Goal: Register for event/course

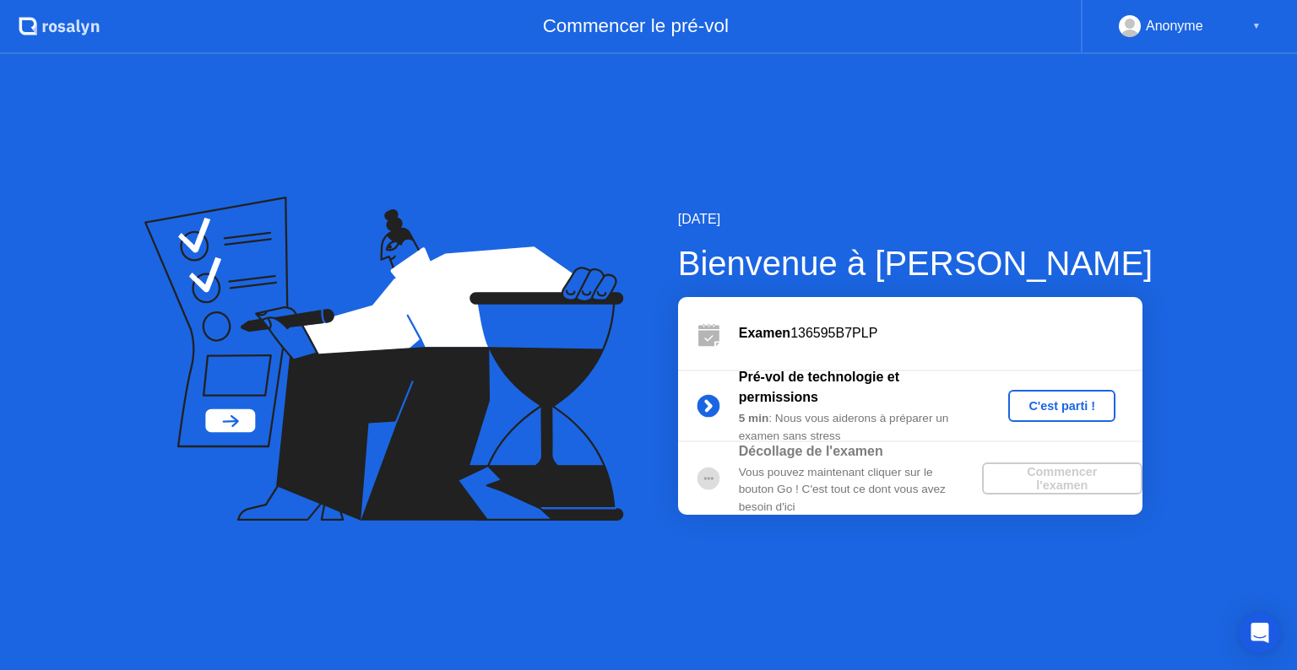
click at [1050, 408] on div "C'est parti !" at bounding box center [1062, 406] width 94 height 14
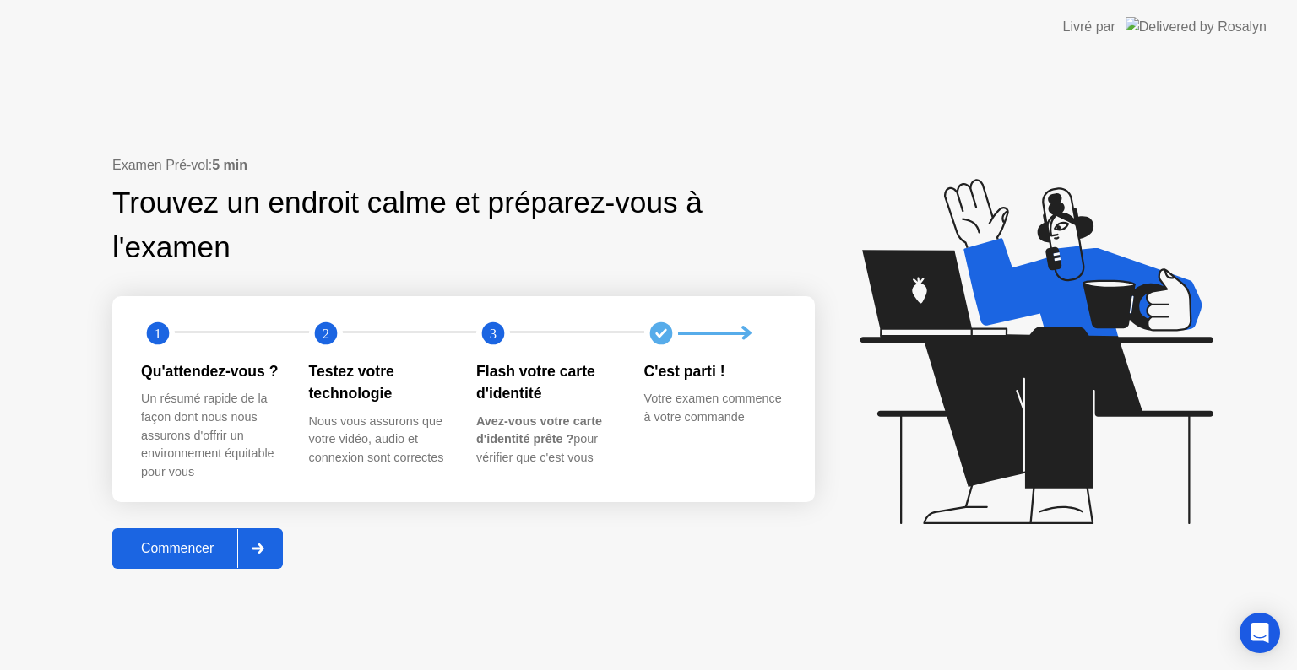
click at [179, 550] on div "Commencer" at bounding box center [177, 548] width 120 height 15
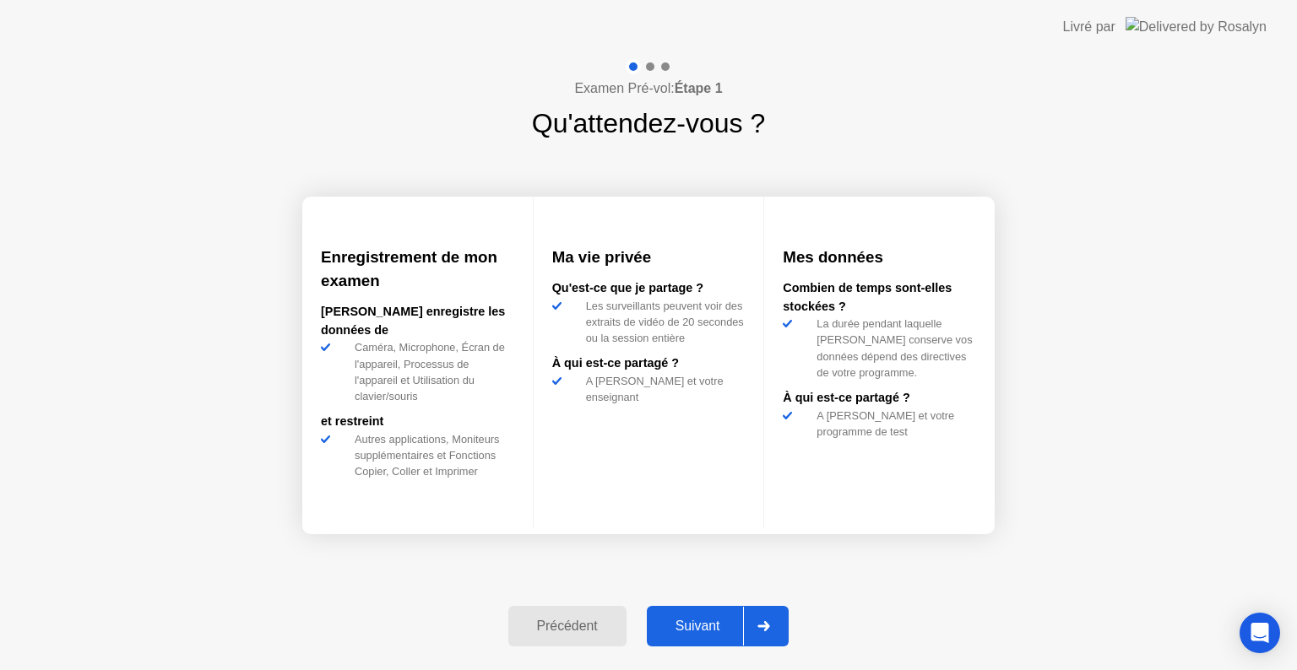
click at [697, 628] on div "Suivant" at bounding box center [698, 626] width 92 height 15
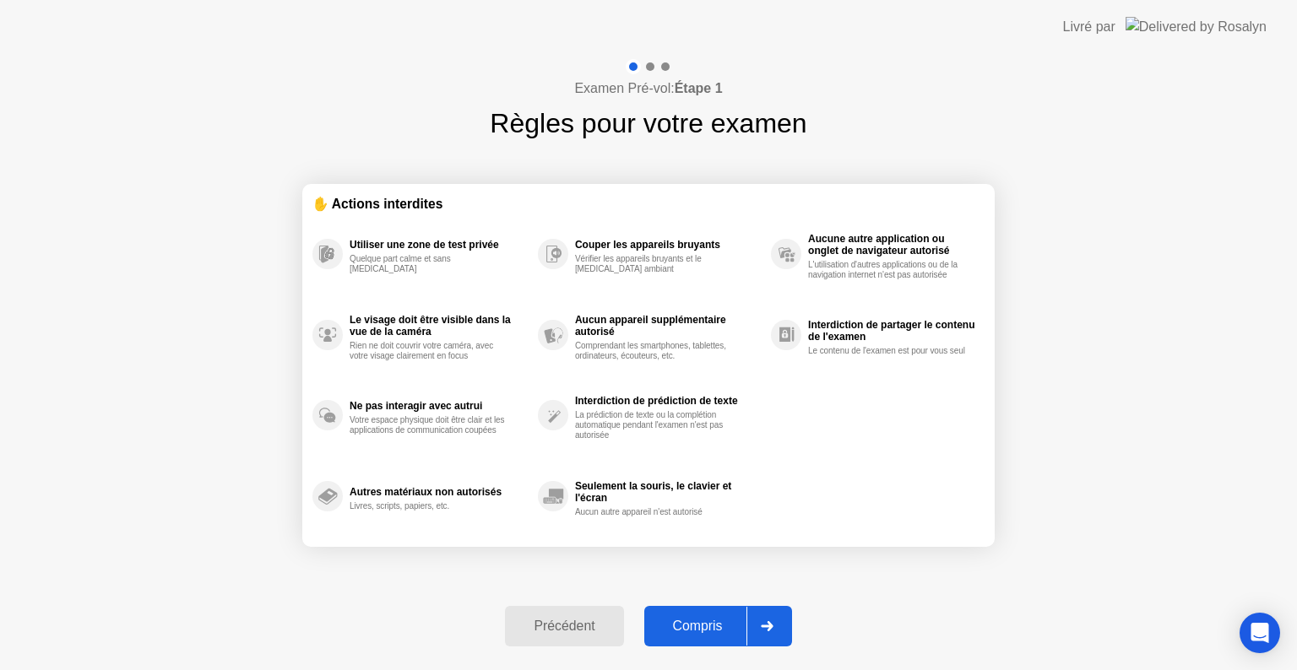
click at [704, 619] on div "Compris" at bounding box center [697, 626] width 97 height 15
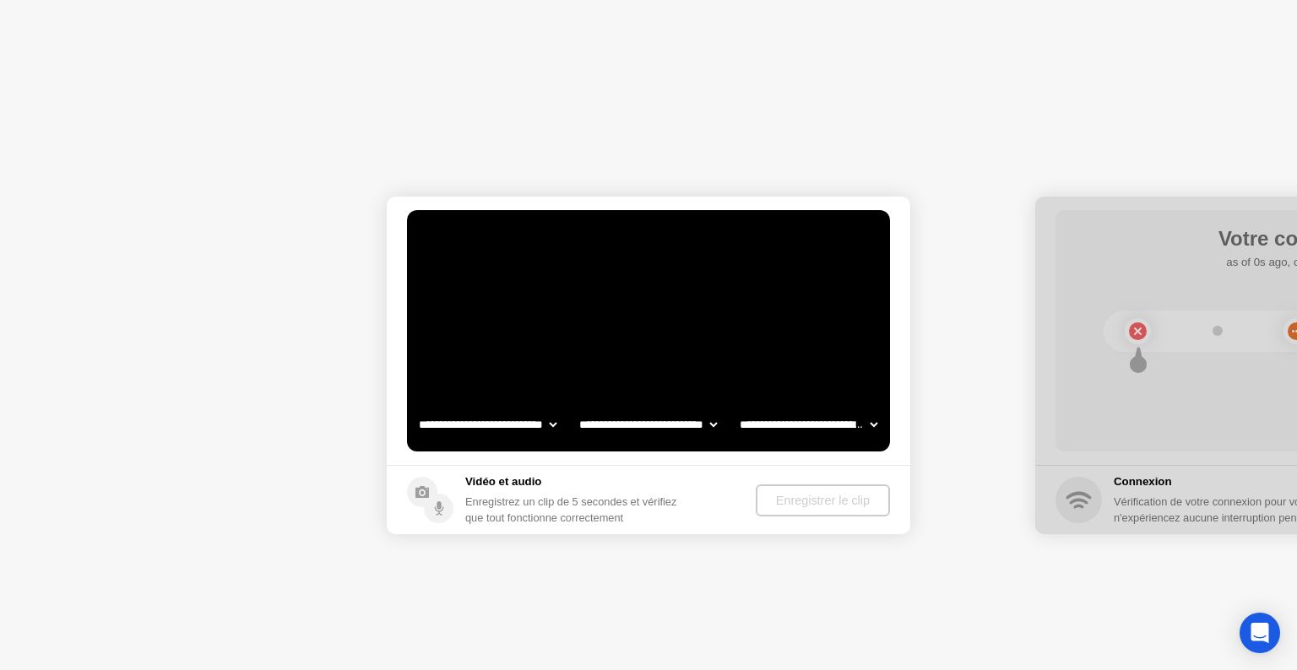
select select "**********"
select select "*******"
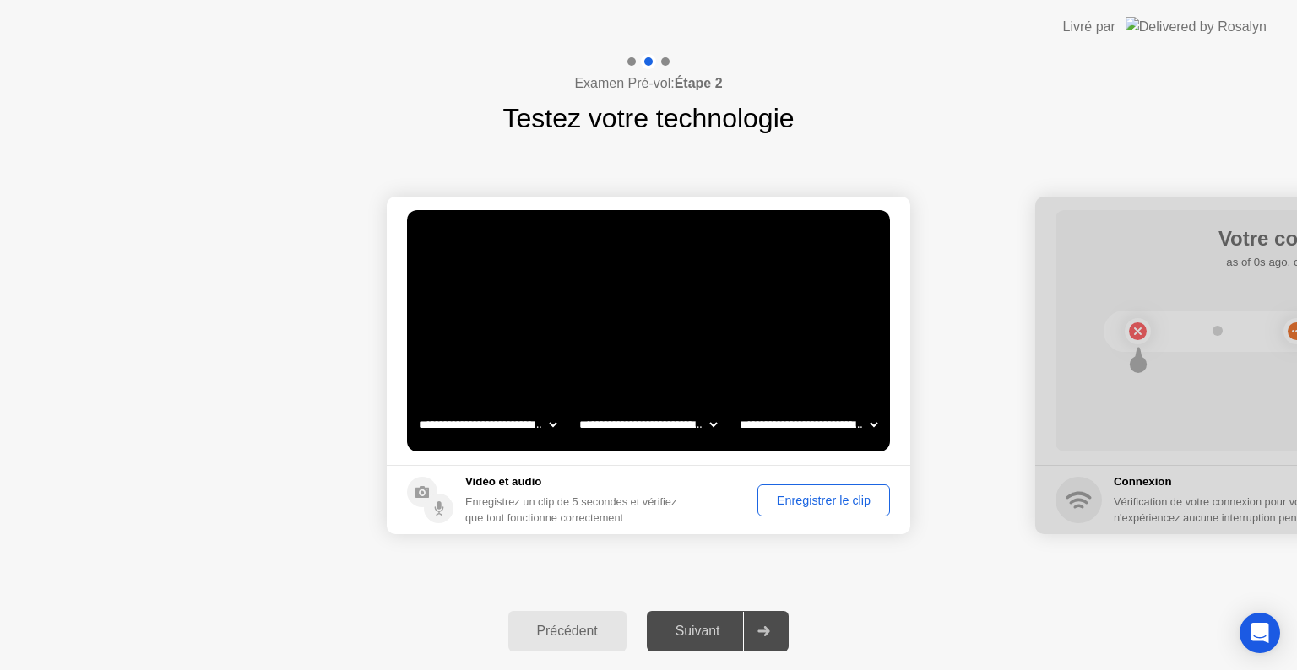
click at [847, 497] on div "Enregistrer le clip" at bounding box center [823, 501] width 121 height 14
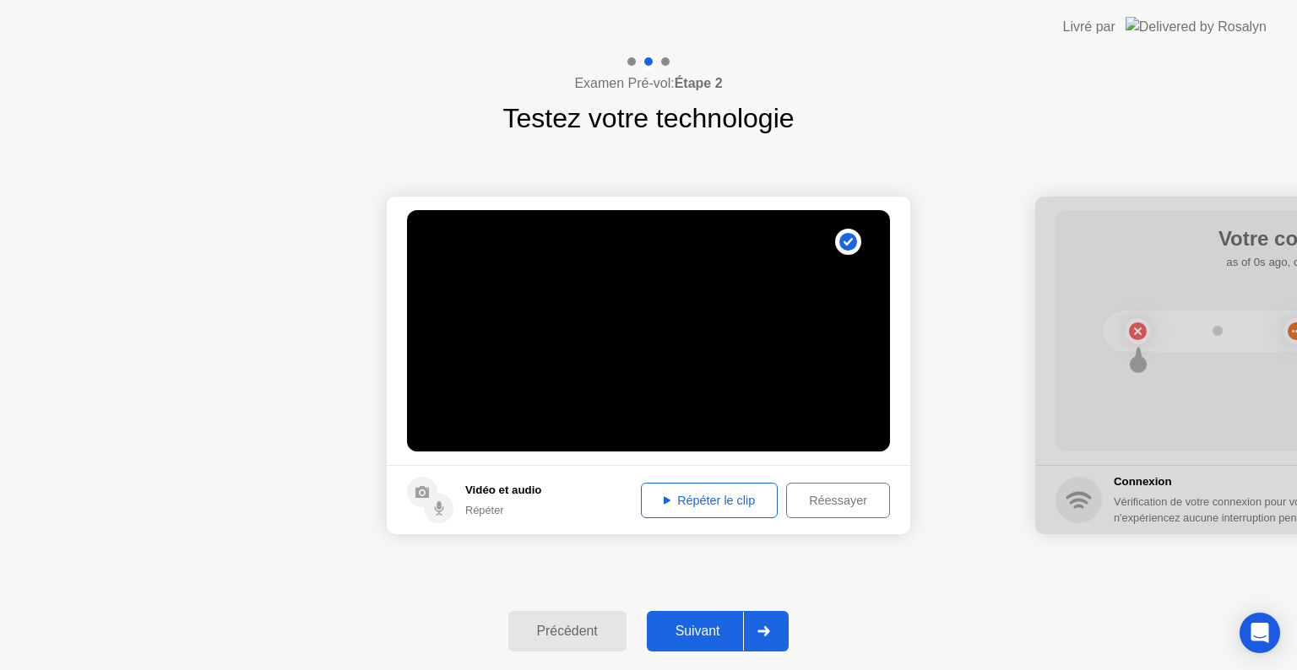
click at [734, 506] on div "Répéter le clip" at bounding box center [709, 501] width 125 height 14
click at [687, 633] on div "Suivant" at bounding box center [698, 631] width 92 height 15
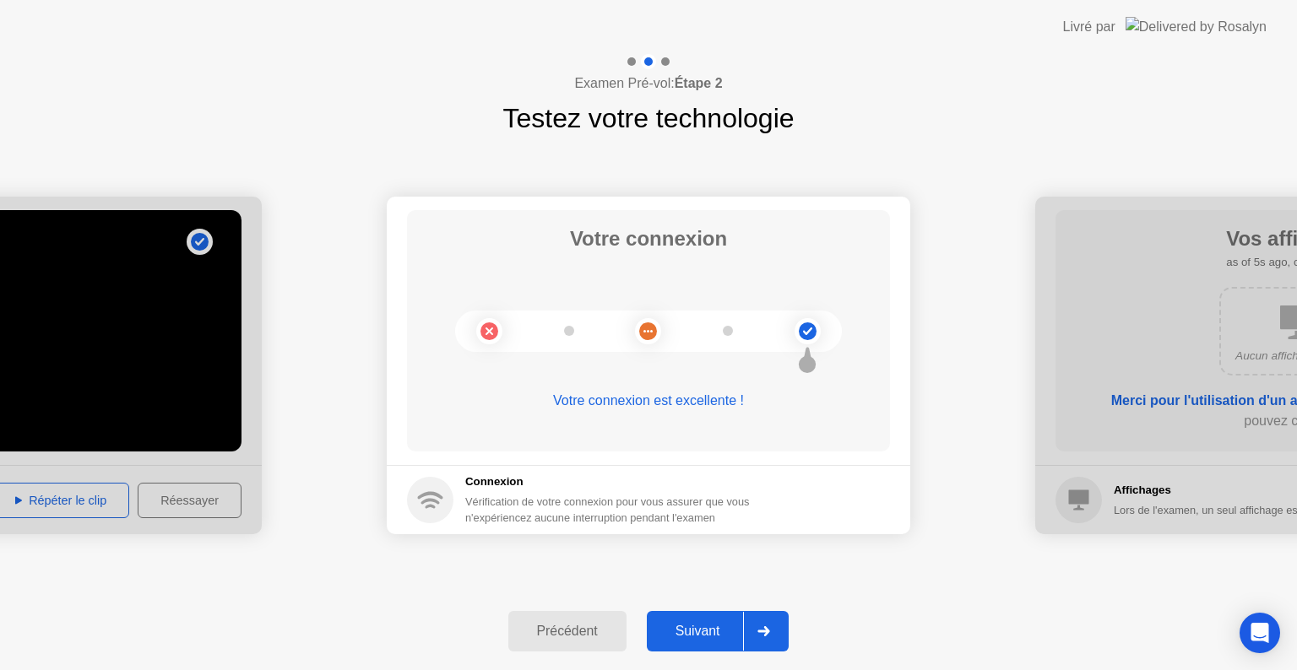
click at [687, 633] on div "Suivant" at bounding box center [698, 631] width 92 height 15
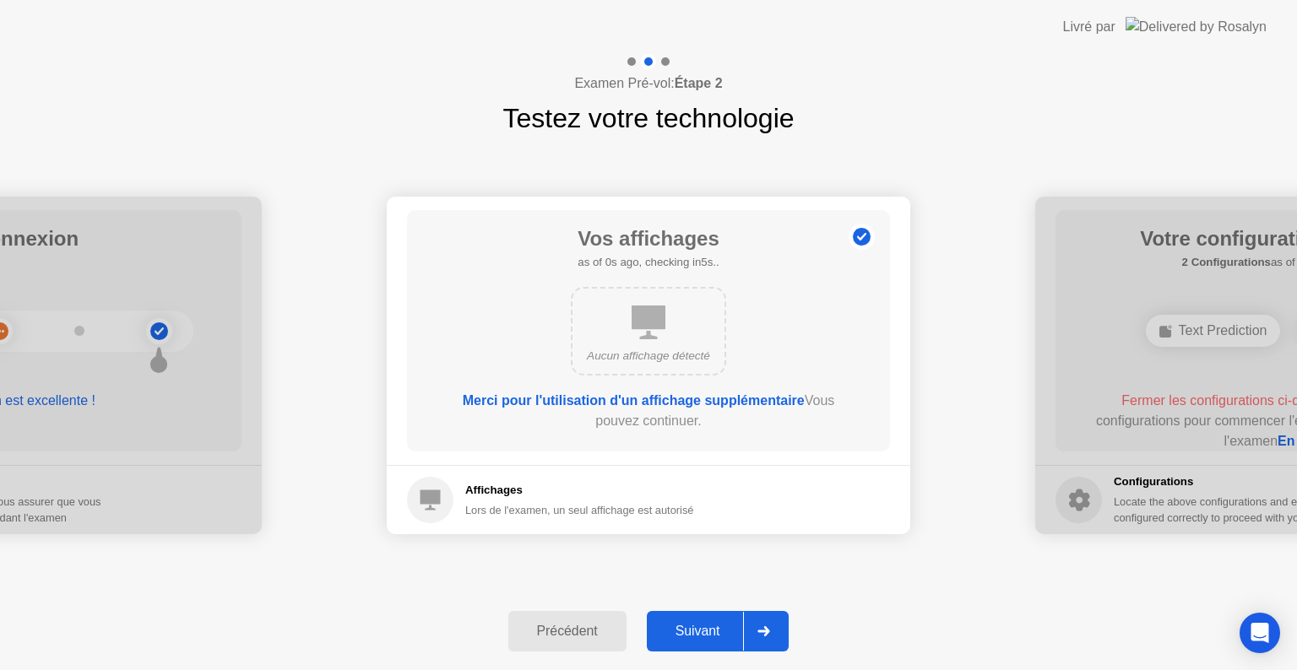
click at [687, 633] on div "Suivant" at bounding box center [698, 631] width 92 height 15
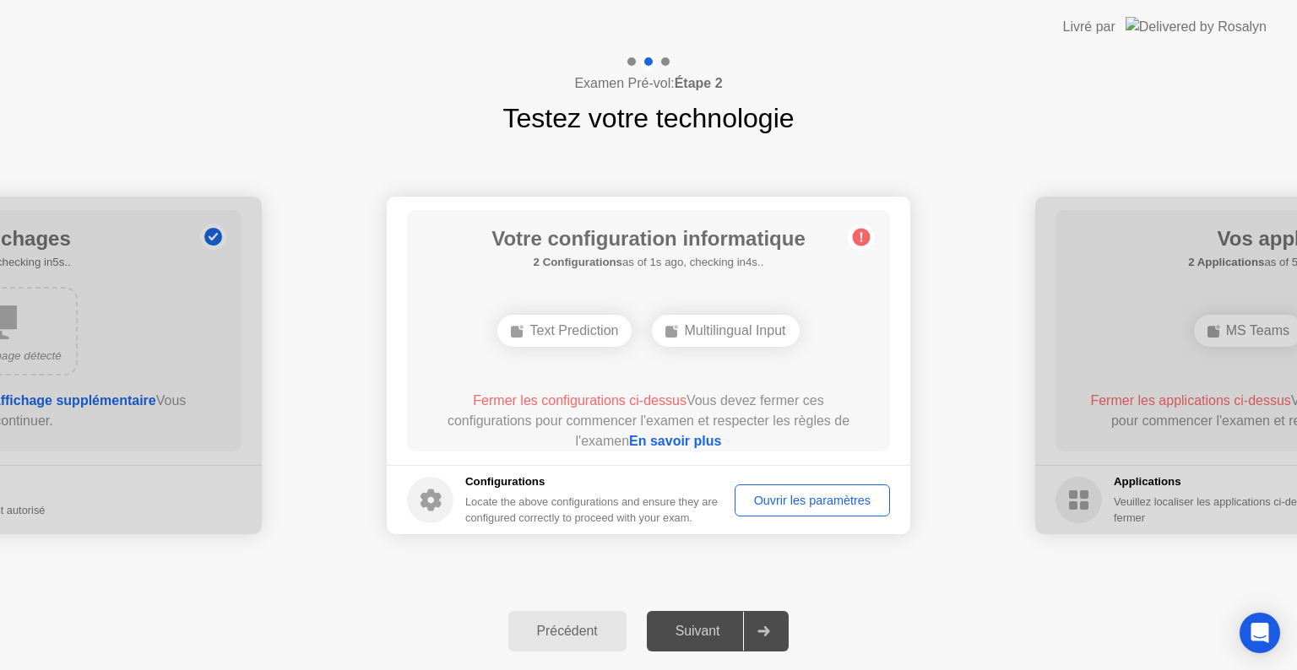
click at [784, 497] on div "Ouvrir les paramètres" at bounding box center [812, 501] width 144 height 14
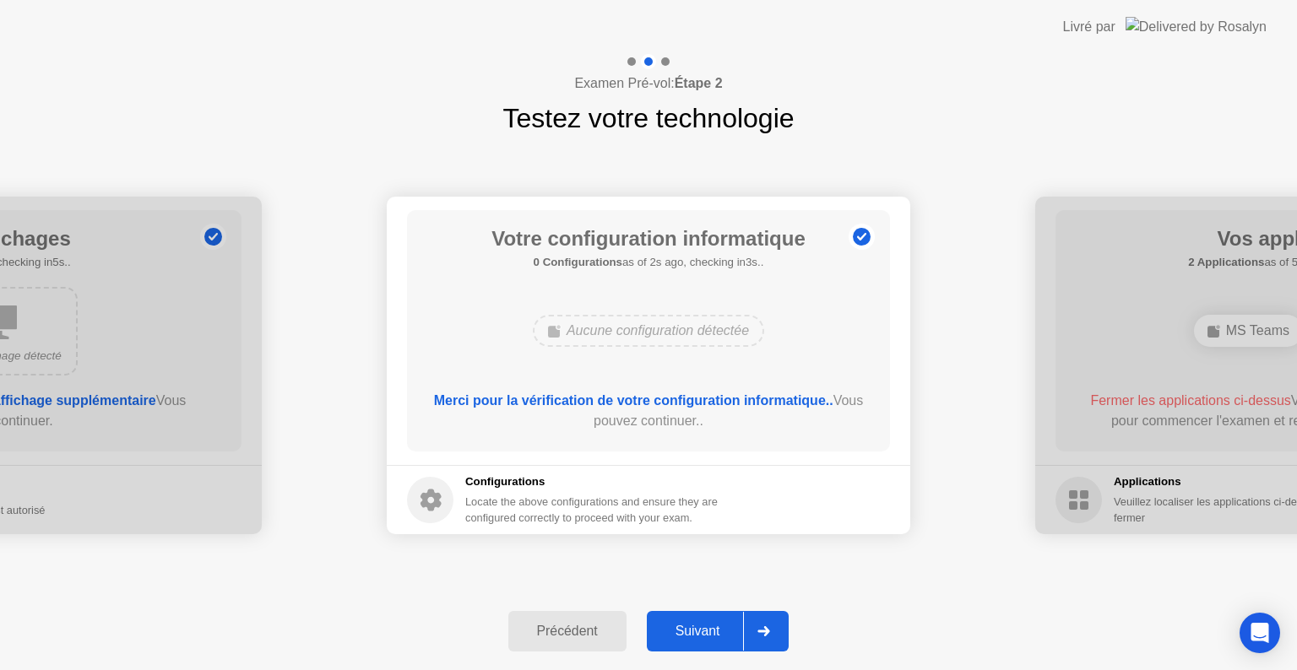
click at [693, 638] on div "Suivant" at bounding box center [698, 631] width 92 height 15
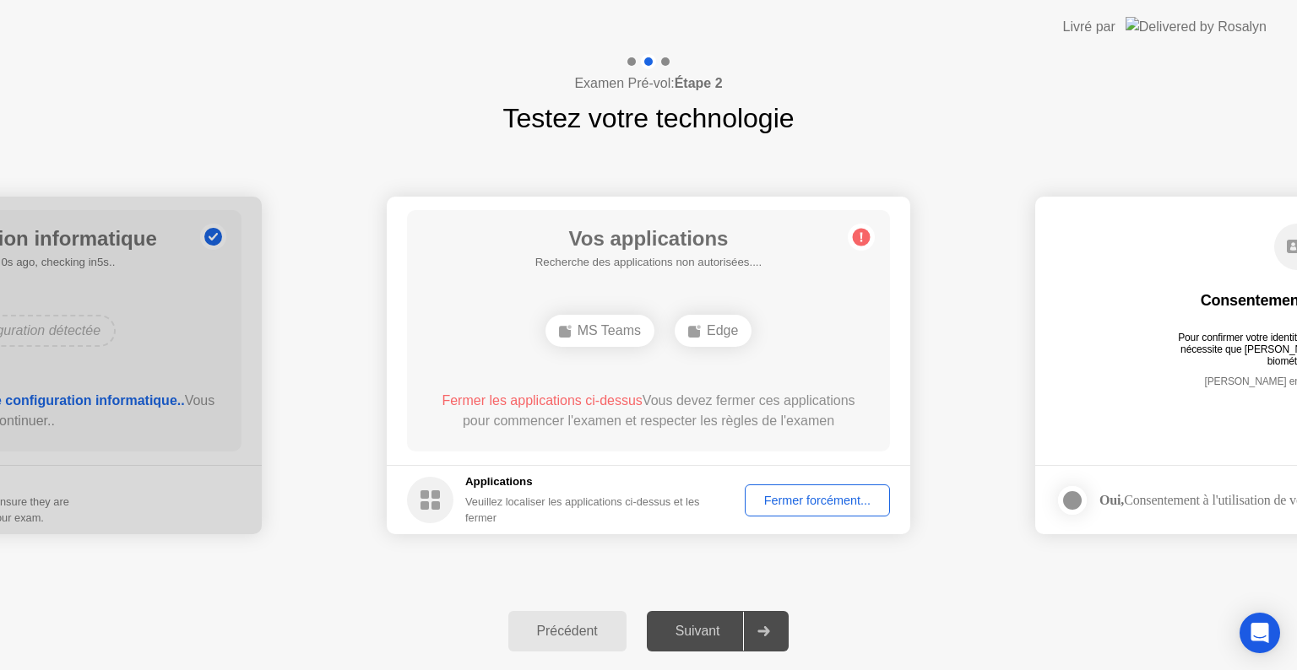
click at [798, 502] on div "Fermer forcément..." at bounding box center [816, 501] width 133 height 14
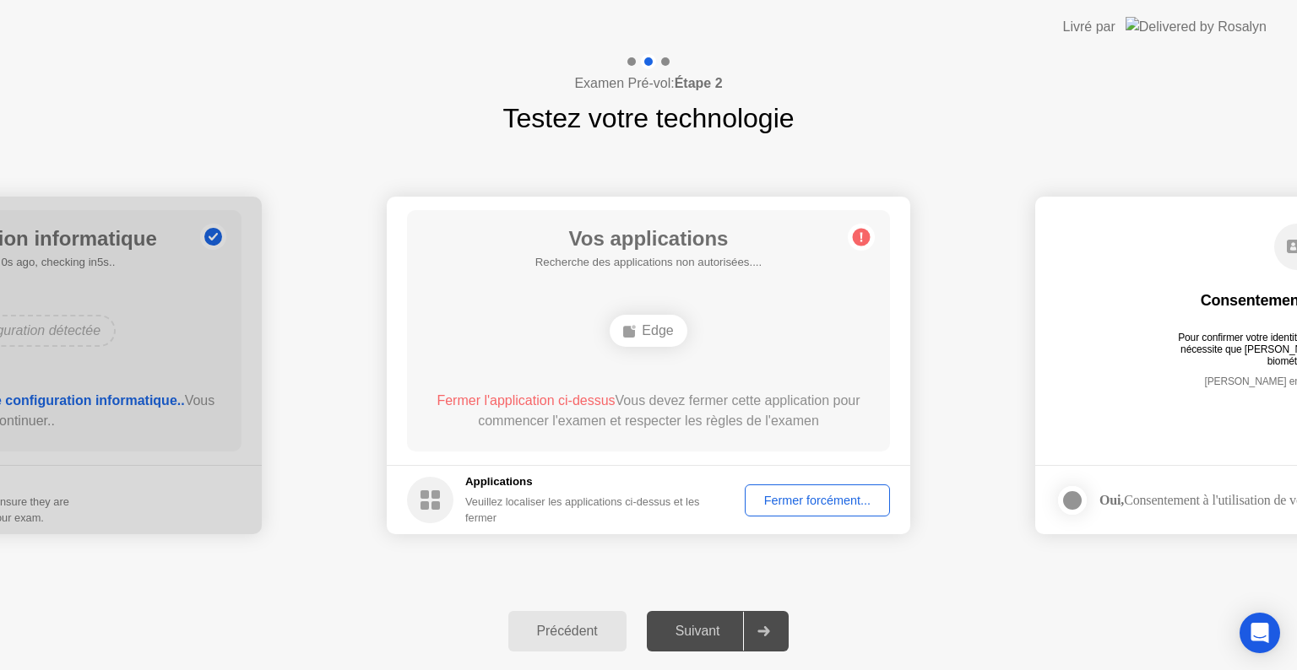
click at [799, 494] on div "Fermer forcément..." at bounding box center [816, 501] width 133 height 14
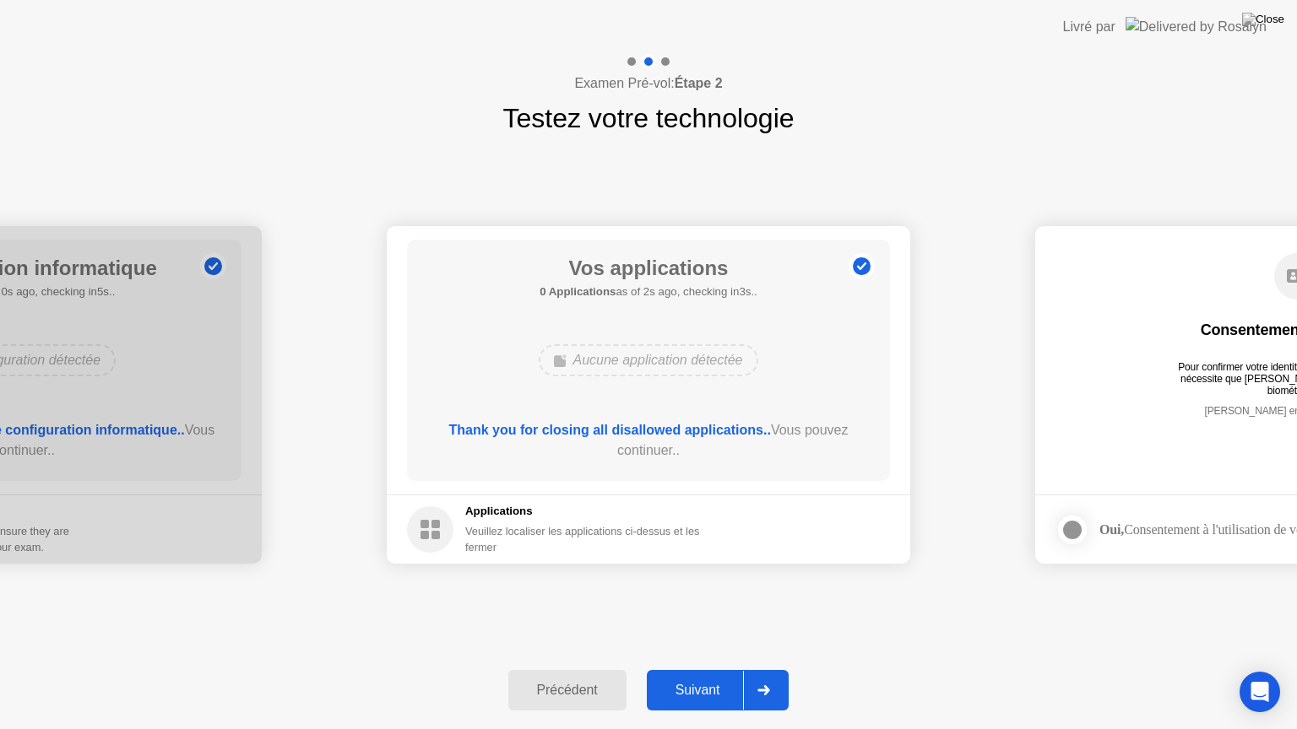
click at [685, 669] on div "Suivant" at bounding box center [698, 690] width 92 height 15
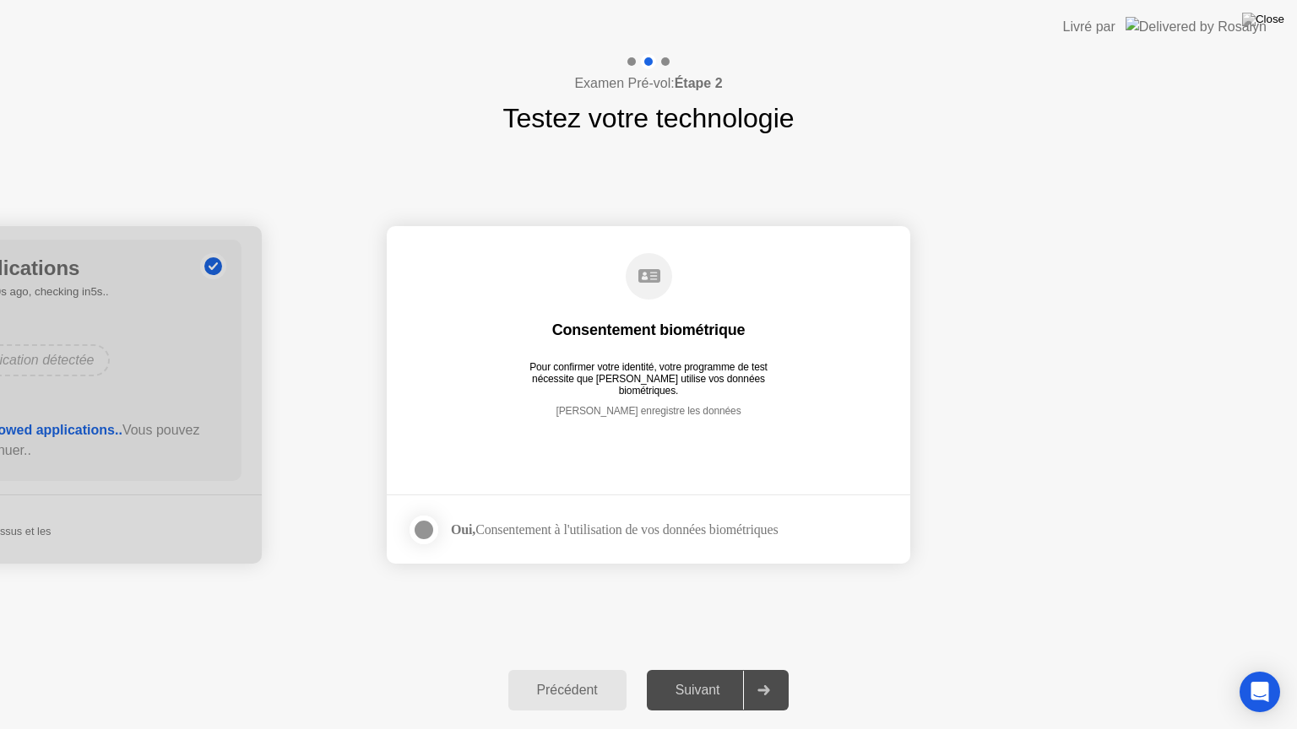
click at [682, 669] on div "Suivant" at bounding box center [698, 690] width 92 height 15
click at [426, 532] on div at bounding box center [424, 530] width 20 height 20
click at [704, 669] on div "Suivant" at bounding box center [698, 690] width 92 height 15
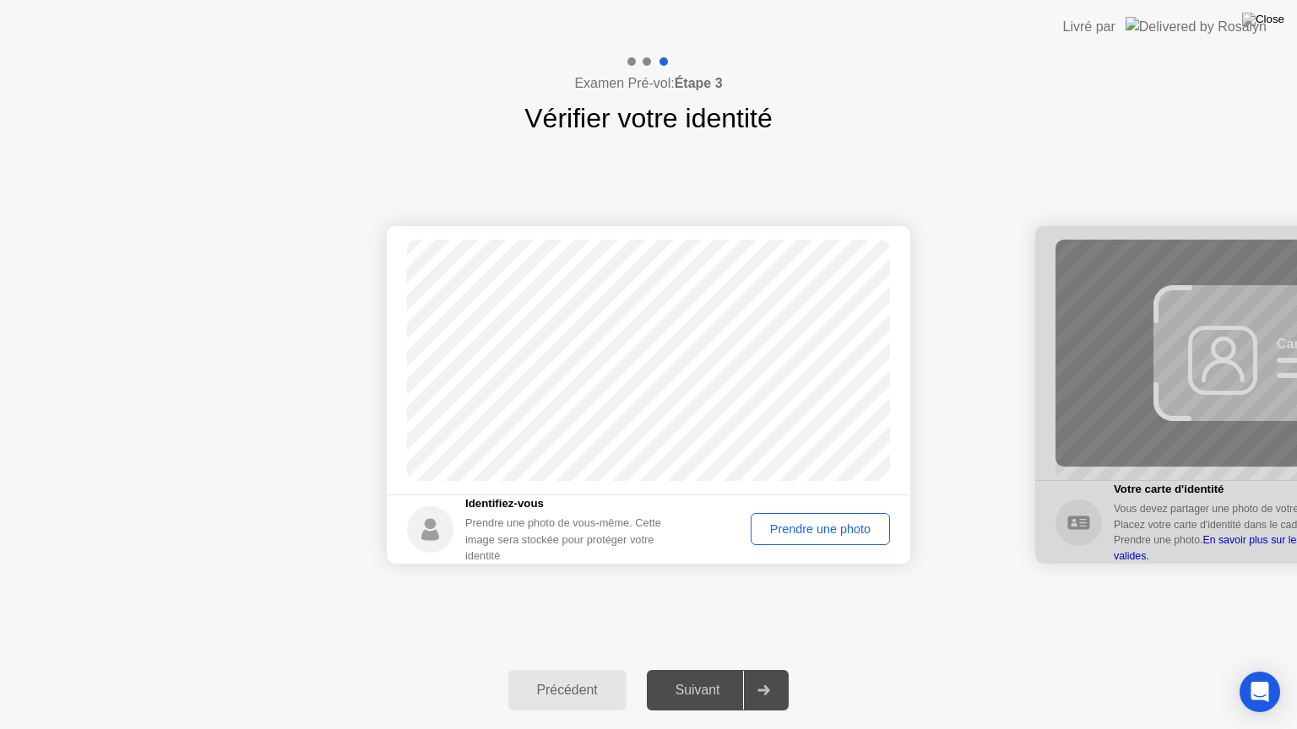
click at [778, 533] on div "Prendre une photo" at bounding box center [819, 530] width 127 height 14
click at [698, 669] on div "Suivant" at bounding box center [698, 690] width 92 height 15
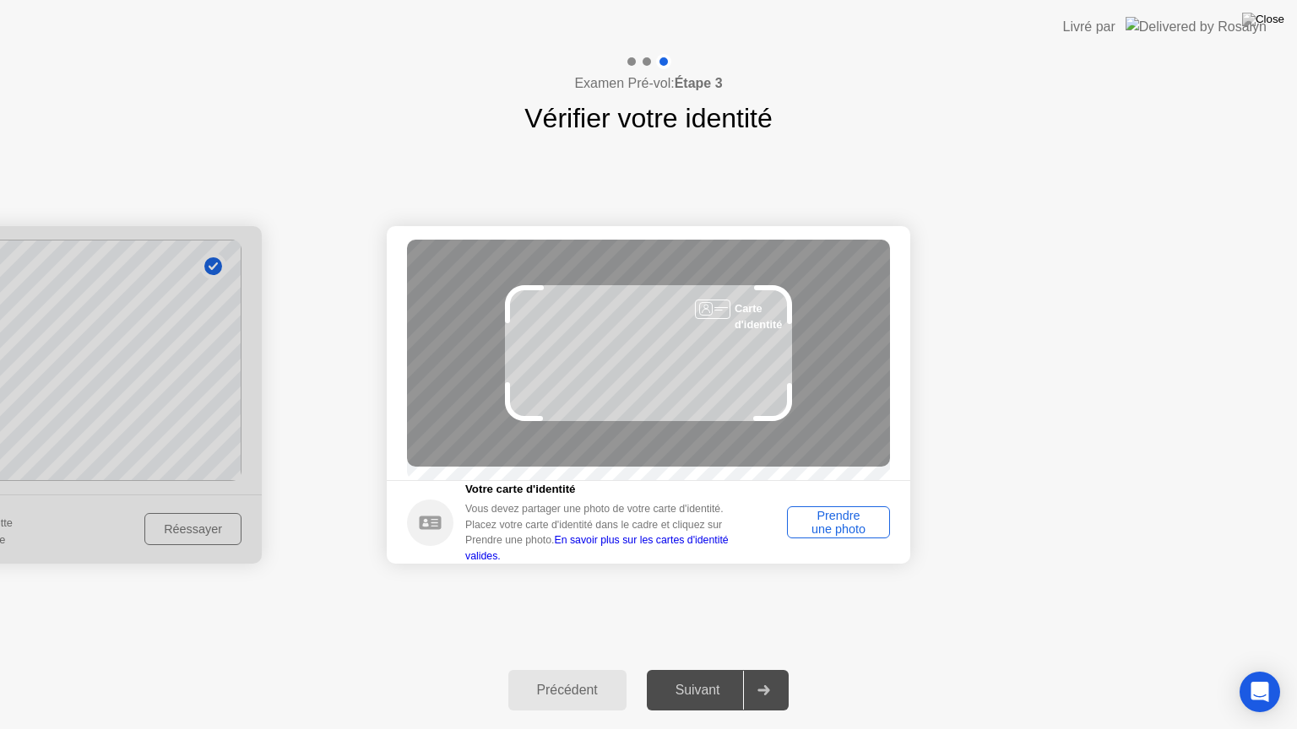
click at [826, 528] on div "Prendre une photo" at bounding box center [838, 522] width 91 height 27
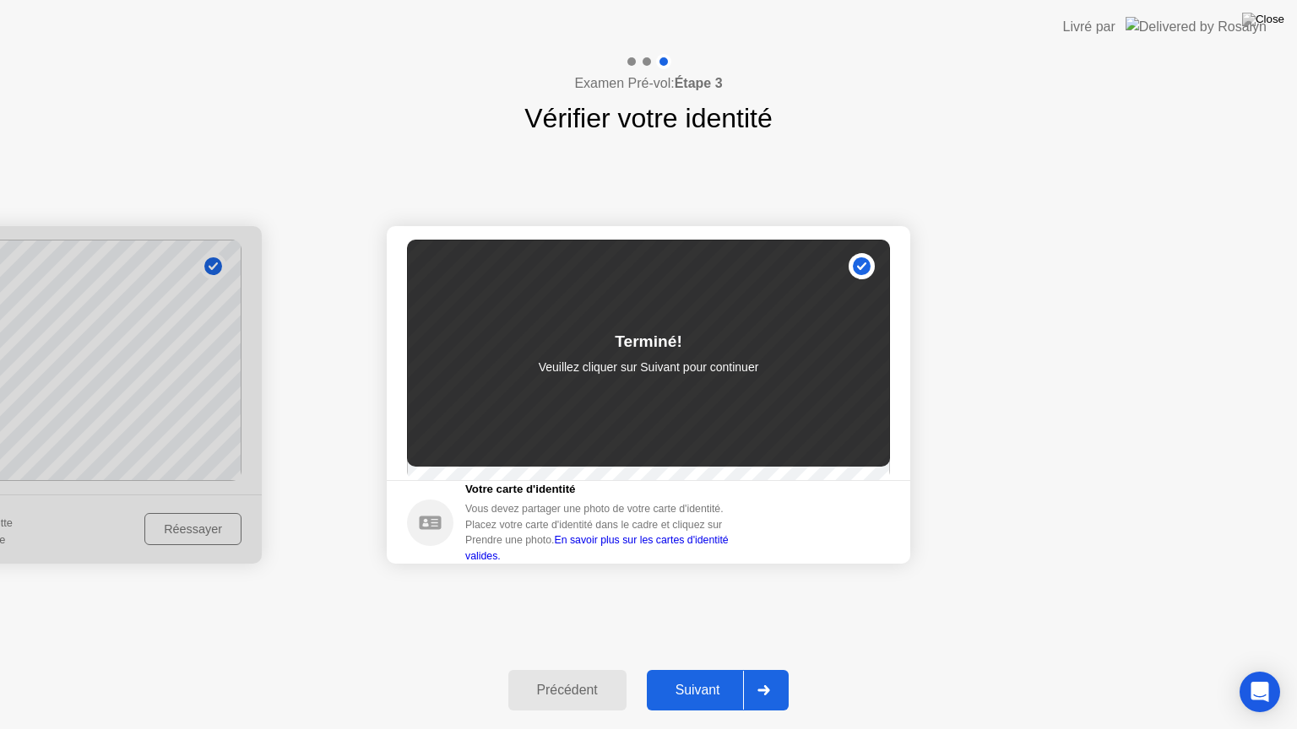
click at [674, 669] on div "Suivant" at bounding box center [698, 690] width 92 height 15
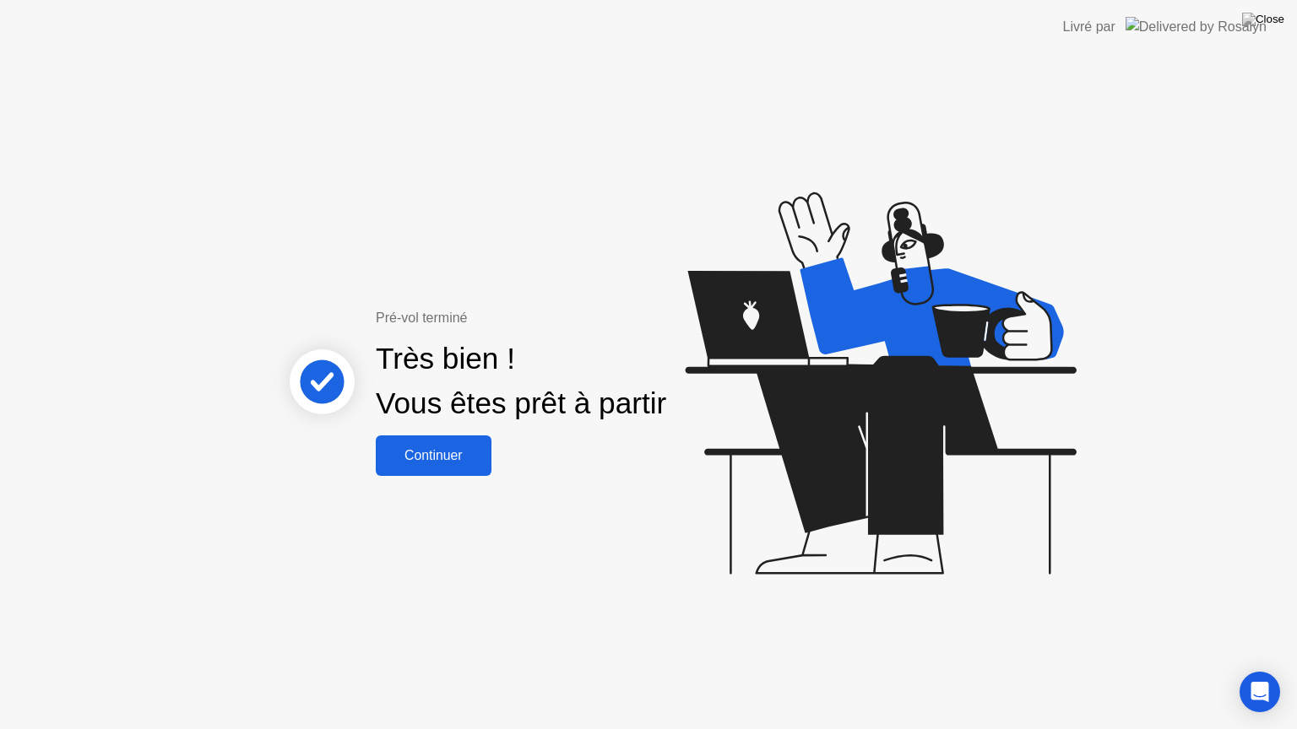
click at [442, 448] on div "Continuer" at bounding box center [434, 455] width 106 height 15
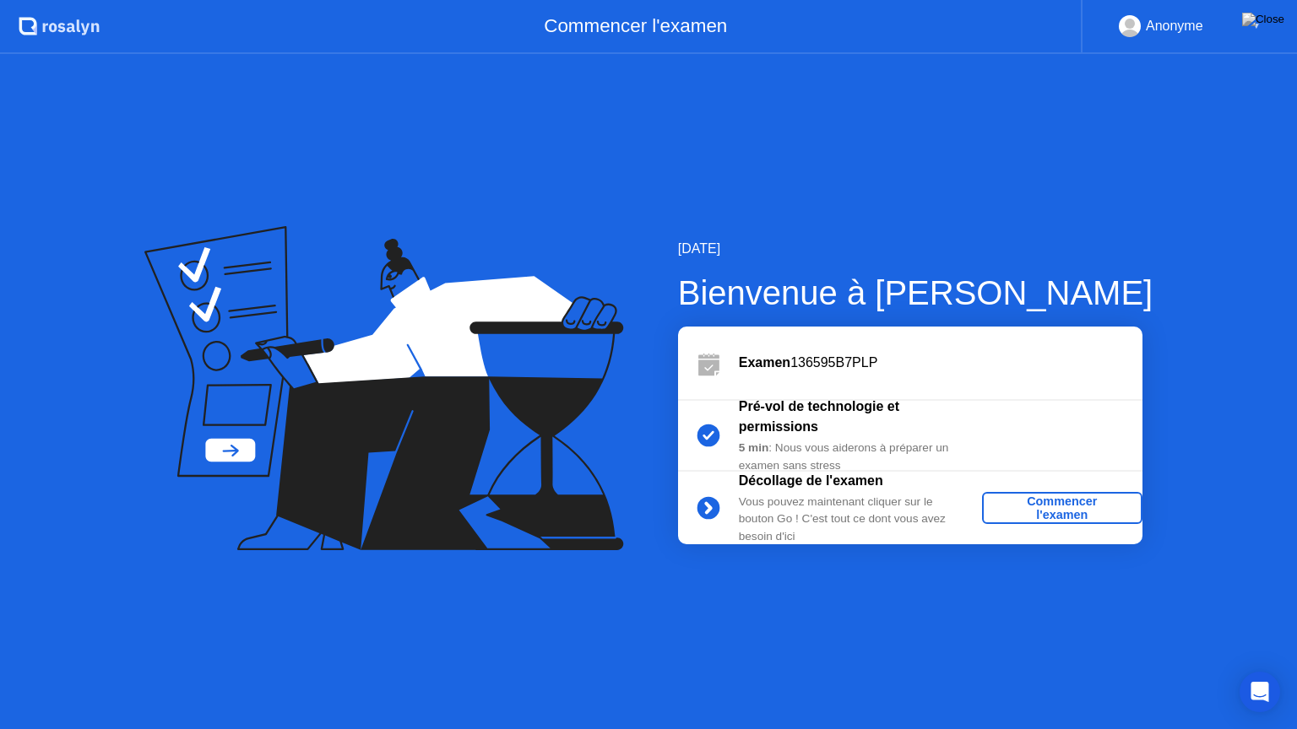
click at [1053, 509] on div "Commencer l'examen" at bounding box center [1062, 508] width 147 height 27
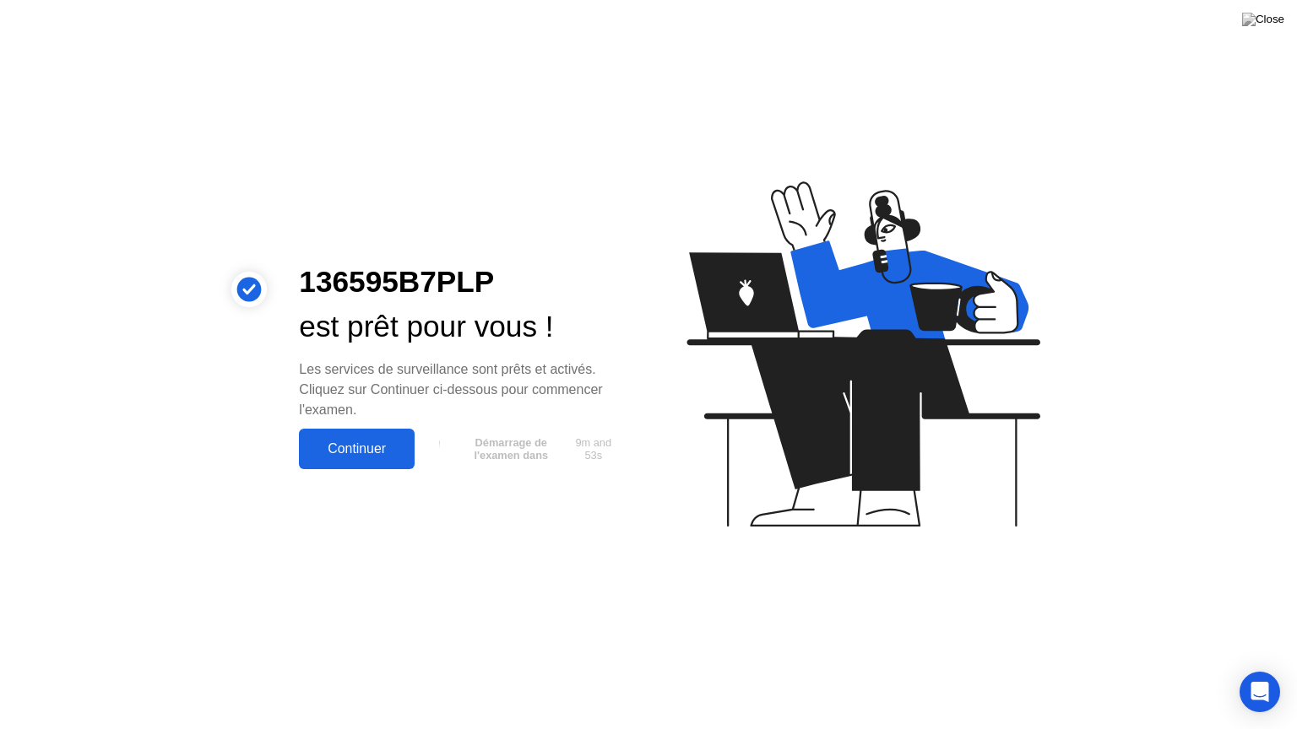
click at [380, 450] on div "Continuer" at bounding box center [357, 449] width 106 height 15
